Goal: Navigation & Orientation: Go to known website

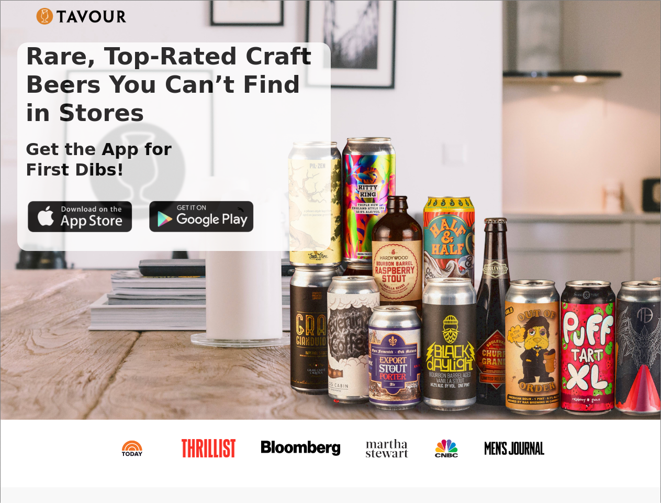
click at [81, 16] on img at bounding box center [81, 16] width 91 height 17
